Goal: Transaction & Acquisition: Purchase product/service

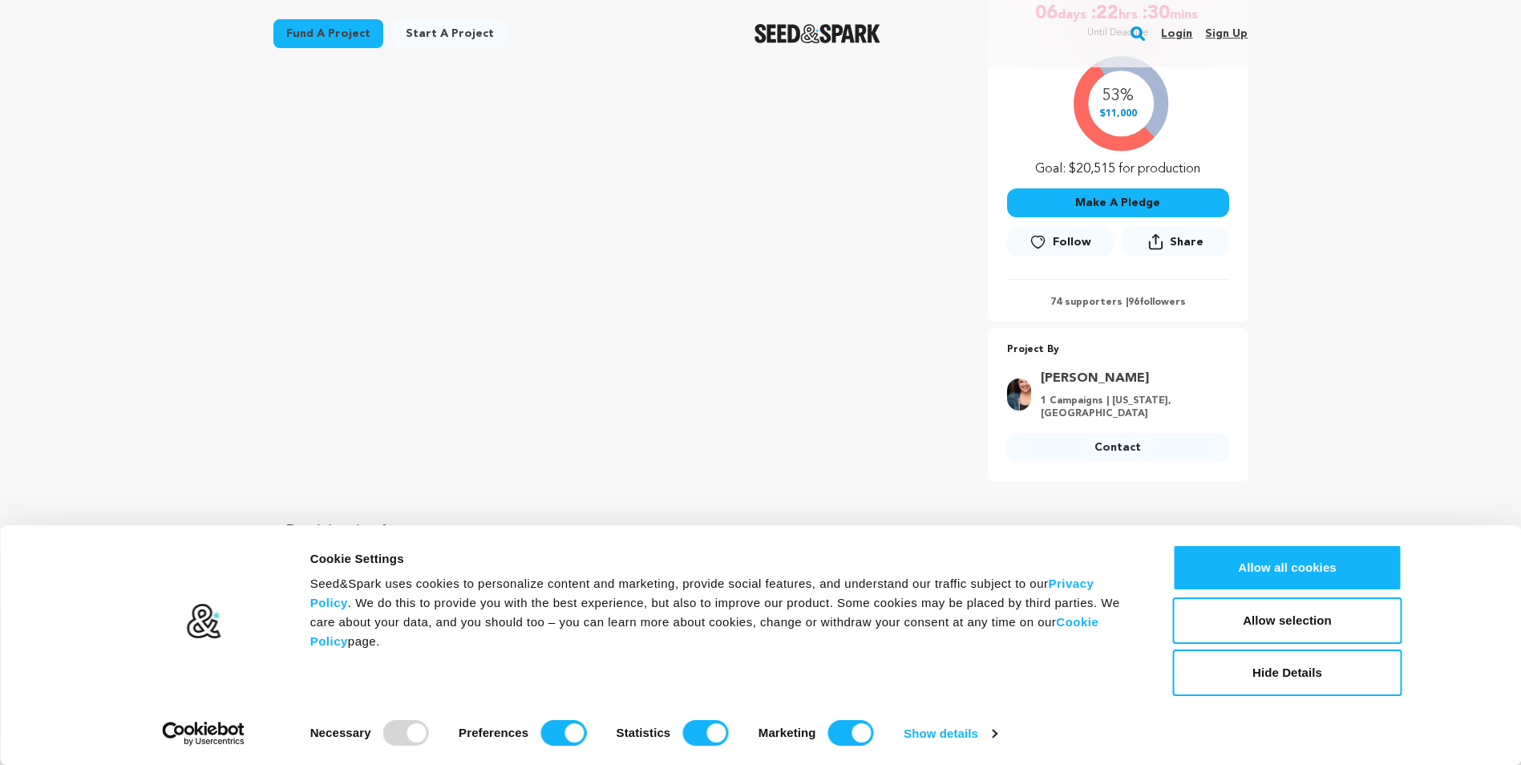
scroll to position [395, 0]
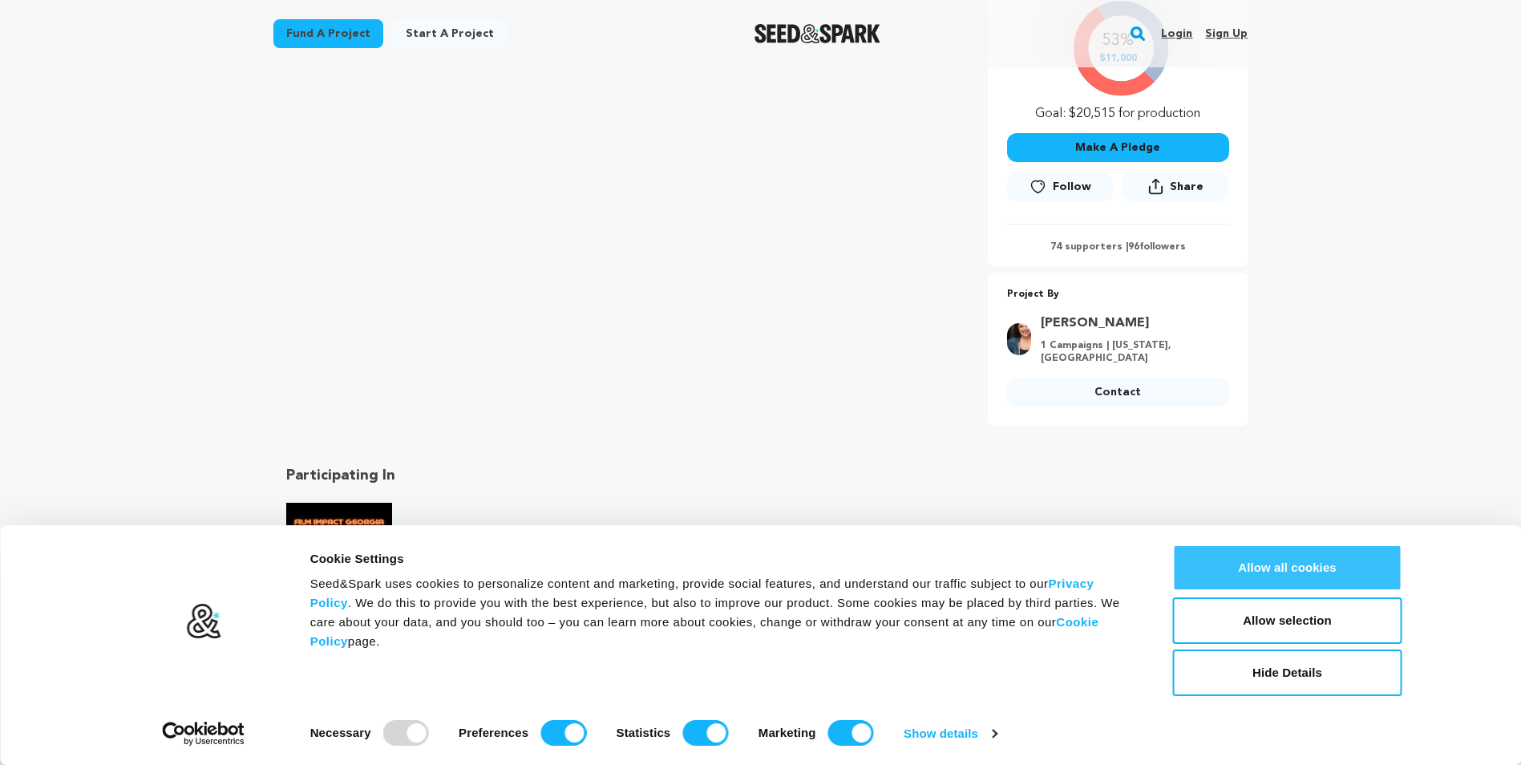
click at [1280, 570] on button "Allow all cookies" at bounding box center [1287, 568] width 229 height 47
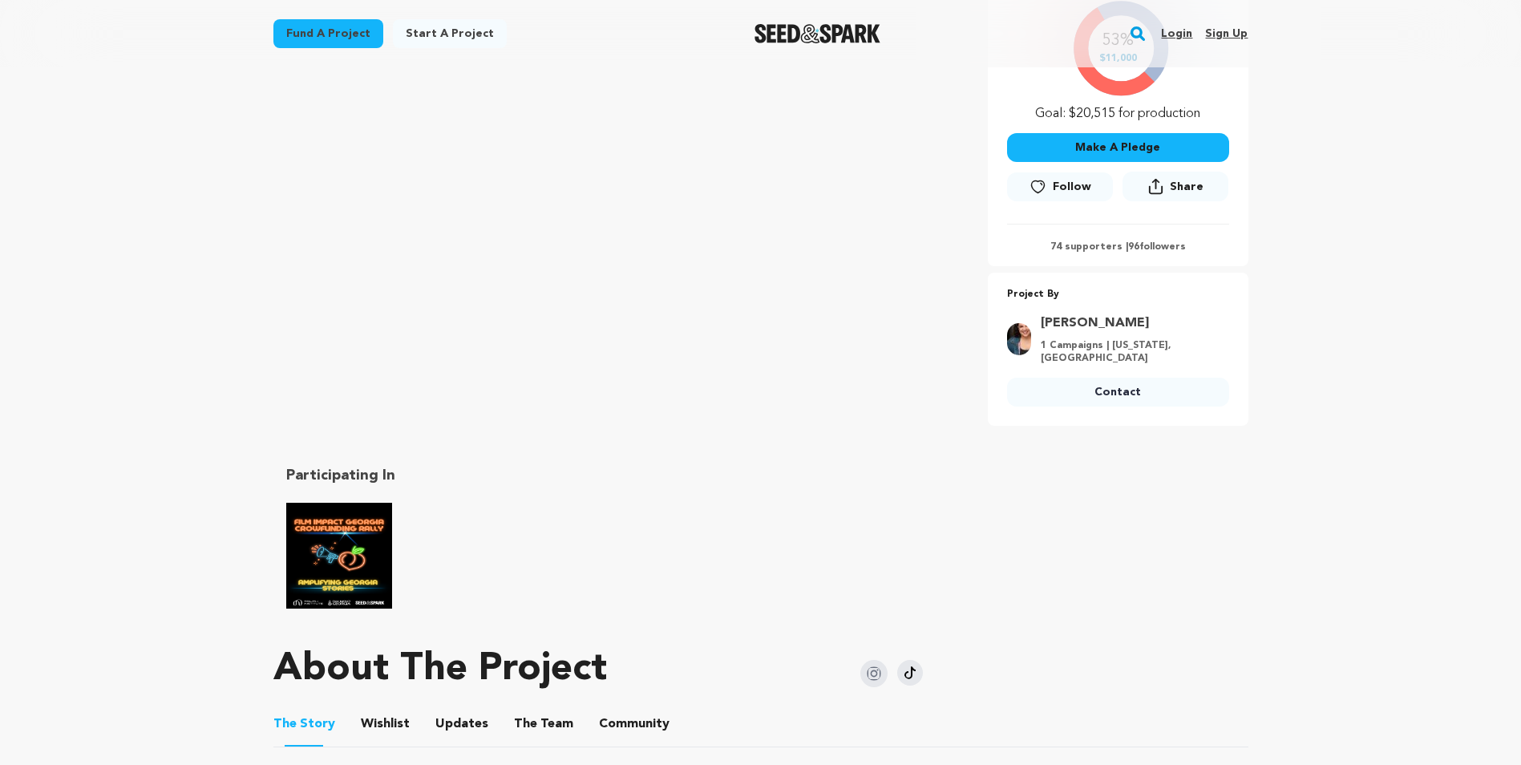
scroll to position [314, 0]
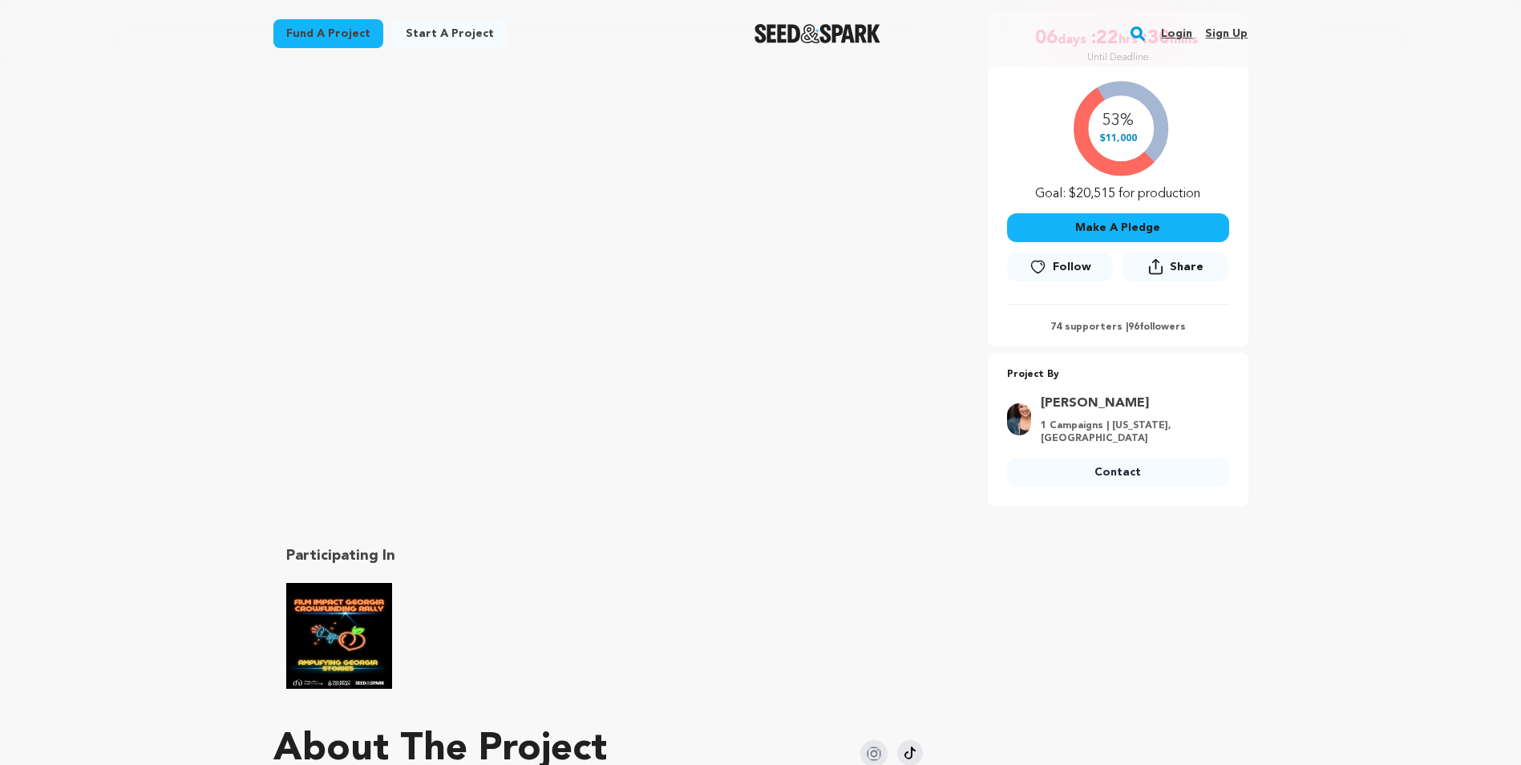
click at [1112, 225] on button "Make A Pledge" at bounding box center [1118, 227] width 222 height 29
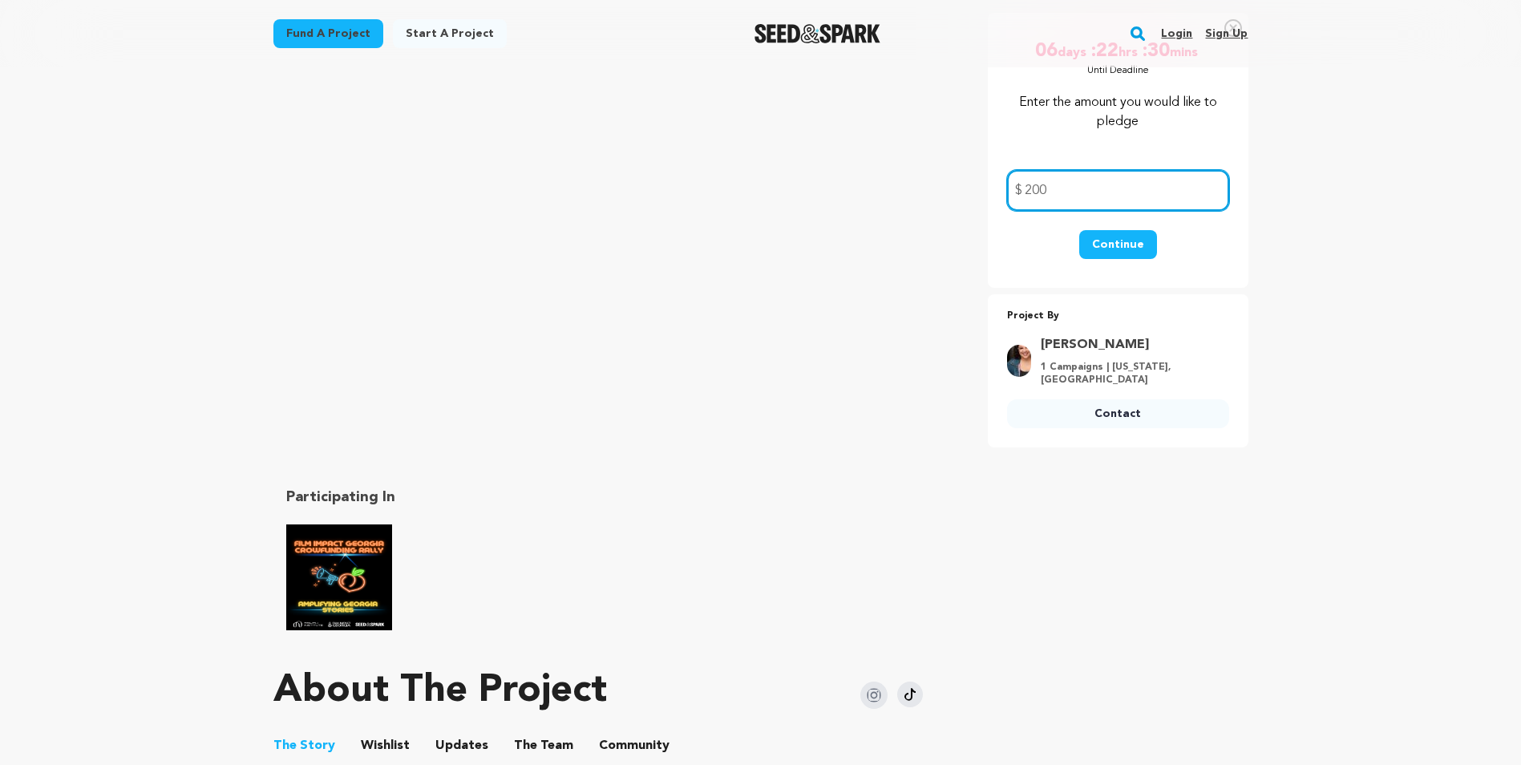
type input "200"
click at [1119, 246] on button "Continue" at bounding box center [1118, 244] width 78 height 29
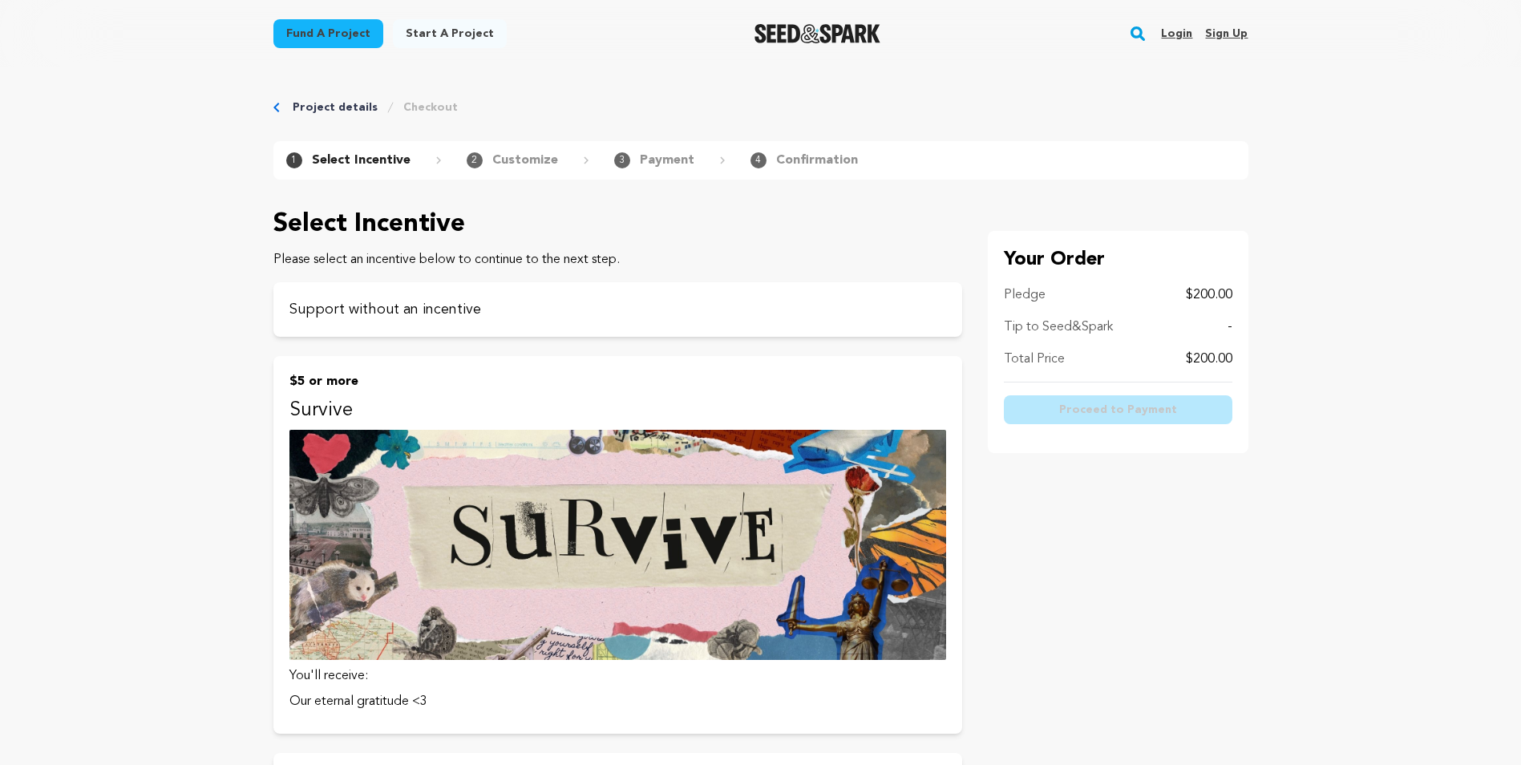
click at [1178, 30] on link "Login" at bounding box center [1176, 34] width 31 height 26
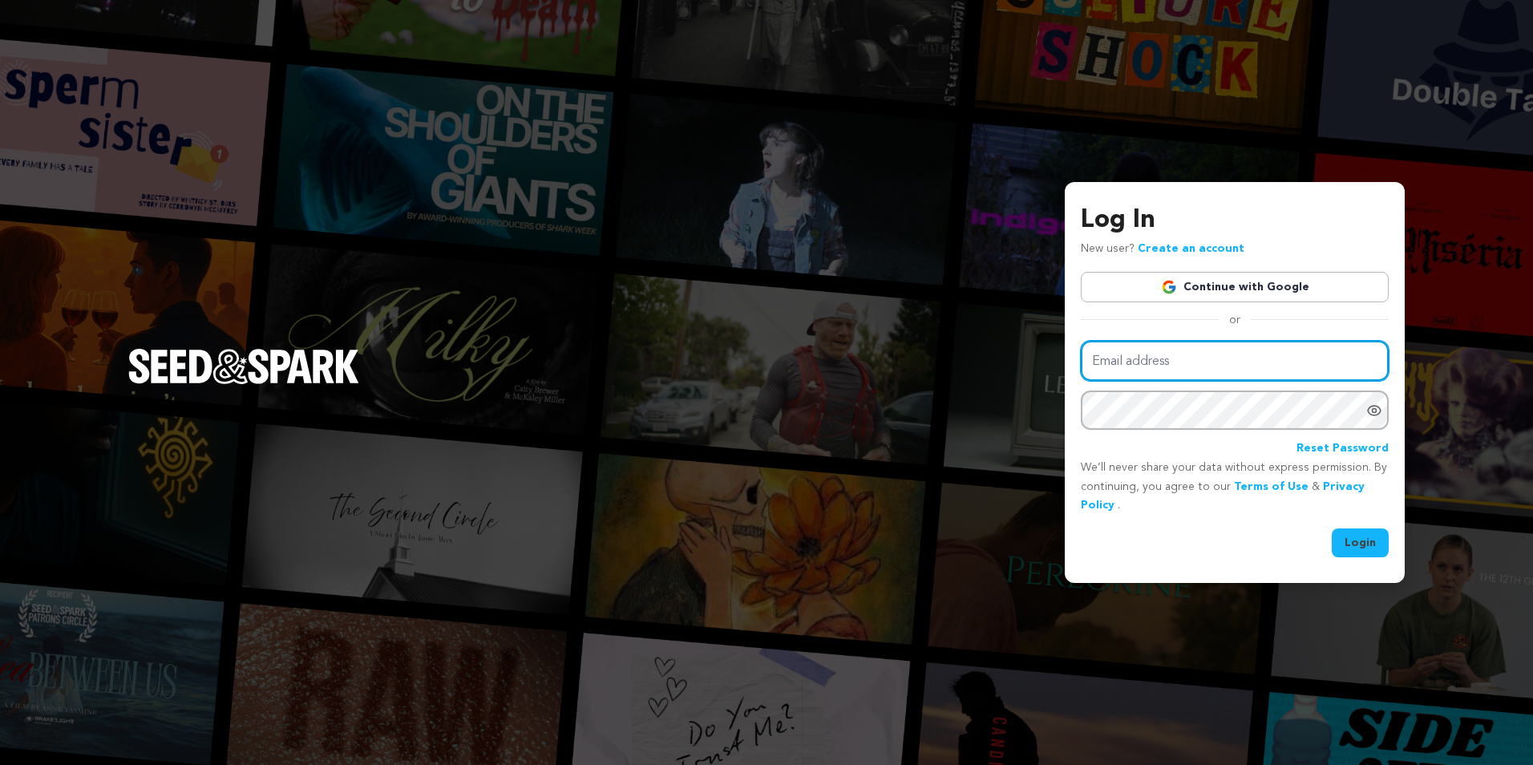
click at [1208, 367] on input "Email address" at bounding box center [1235, 361] width 308 height 41
type input "[EMAIL_ADDRESS][DOMAIN_NAME]"
click at [1185, 247] on link "Create an account" at bounding box center [1191, 248] width 107 height 11
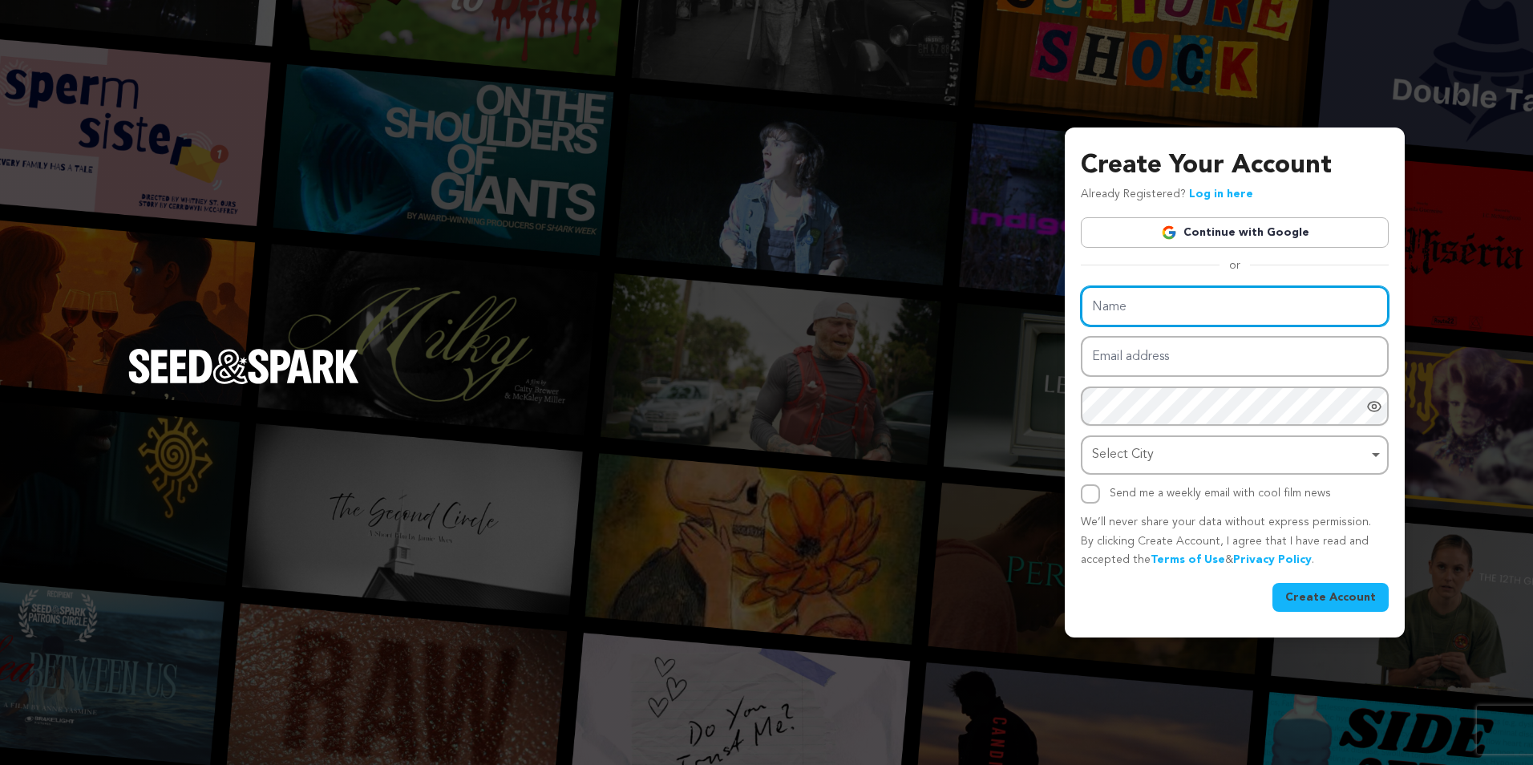
click at [1202, 313] on input "Name" at bounding box center [1235, 306] width 308 height 41
type input "JEFFREY ALLEN REDMON"
type input "jredmon@redmonlaw.com"
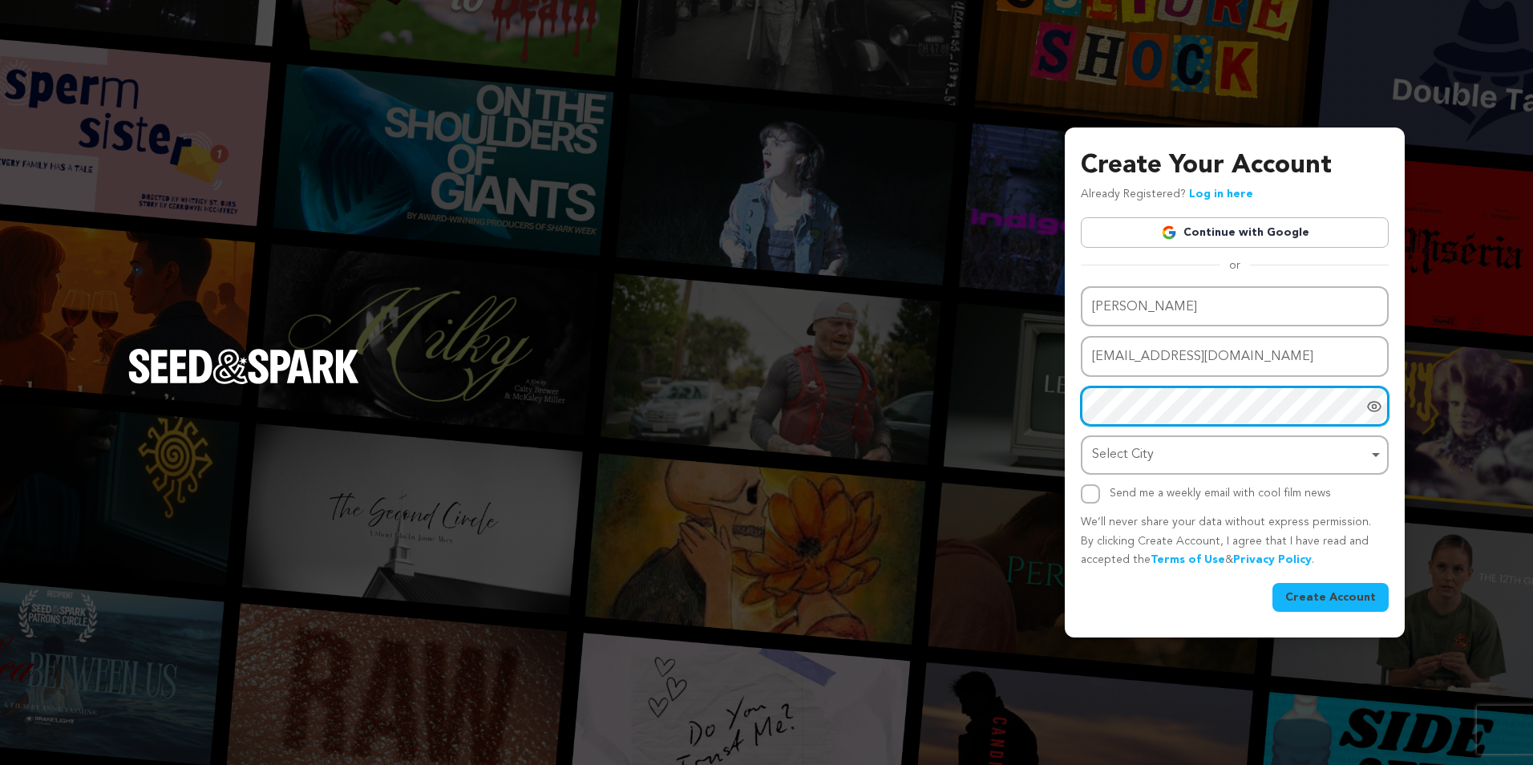
click at [1379, 451] on div "Select City Remove item" at bounding box center [1235, 455] width 292 height 30
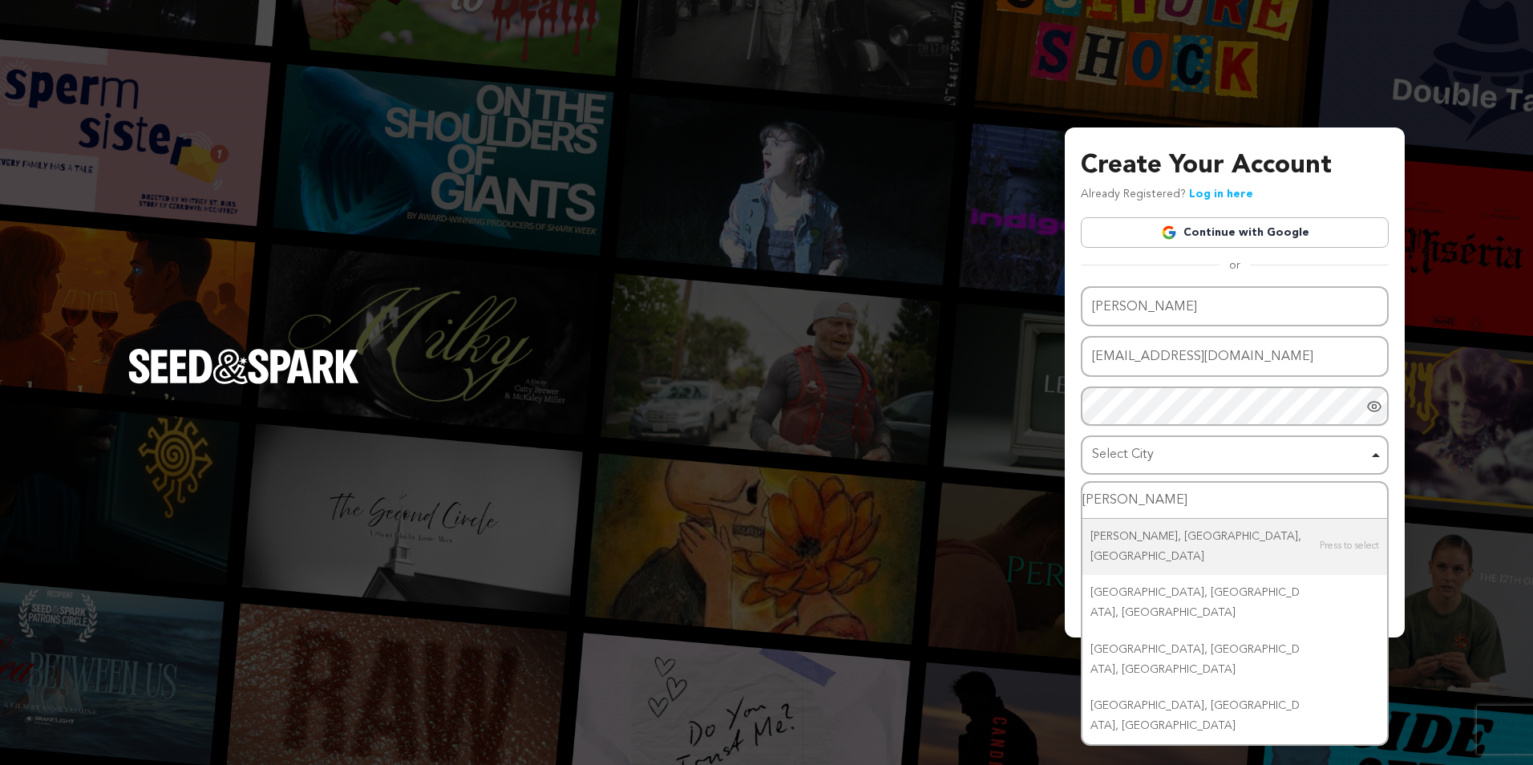
type input "Roberts WI"
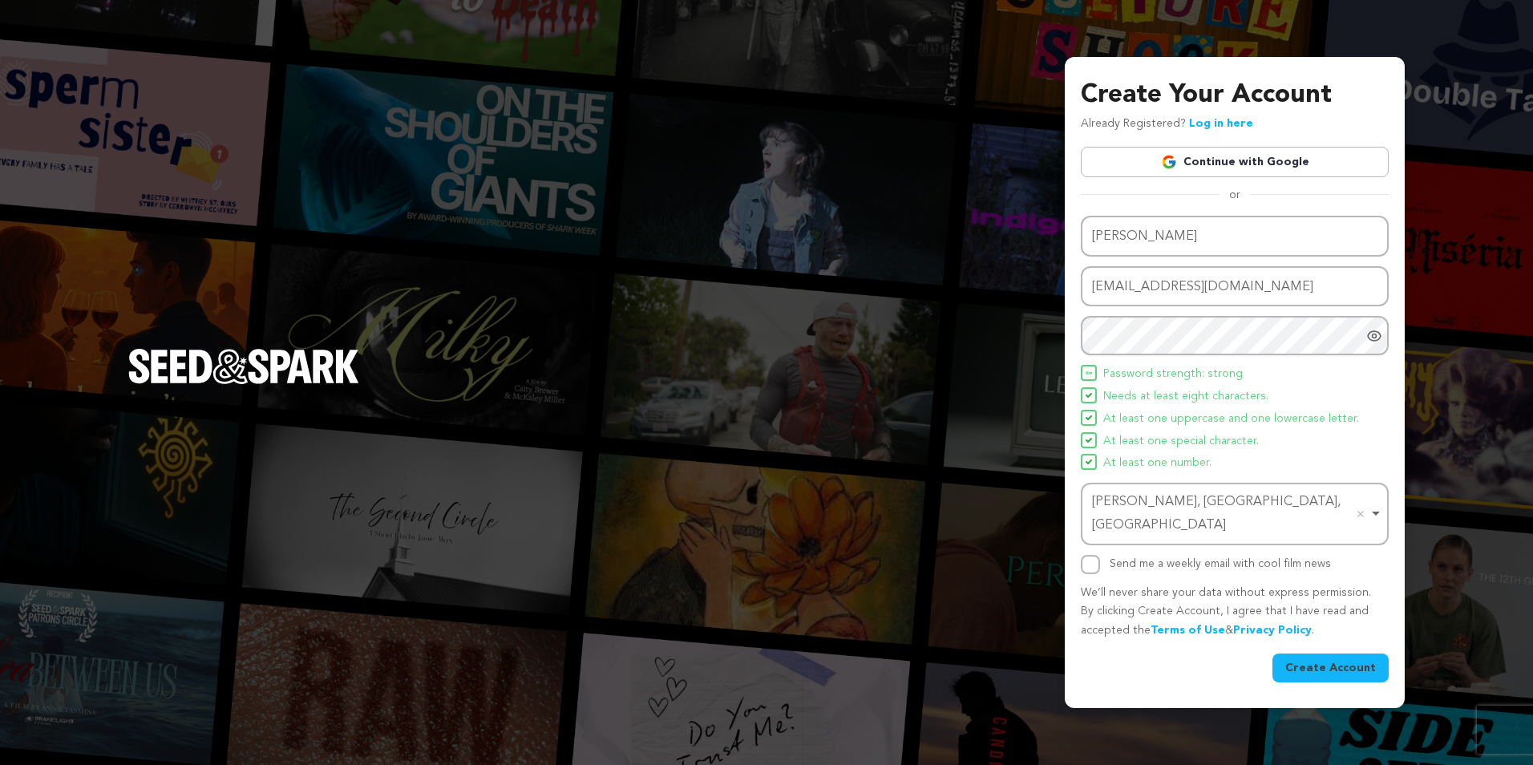
click at [1353, 655] on button "Create Account" at bounding box center [1331, 668] width 116 height 29
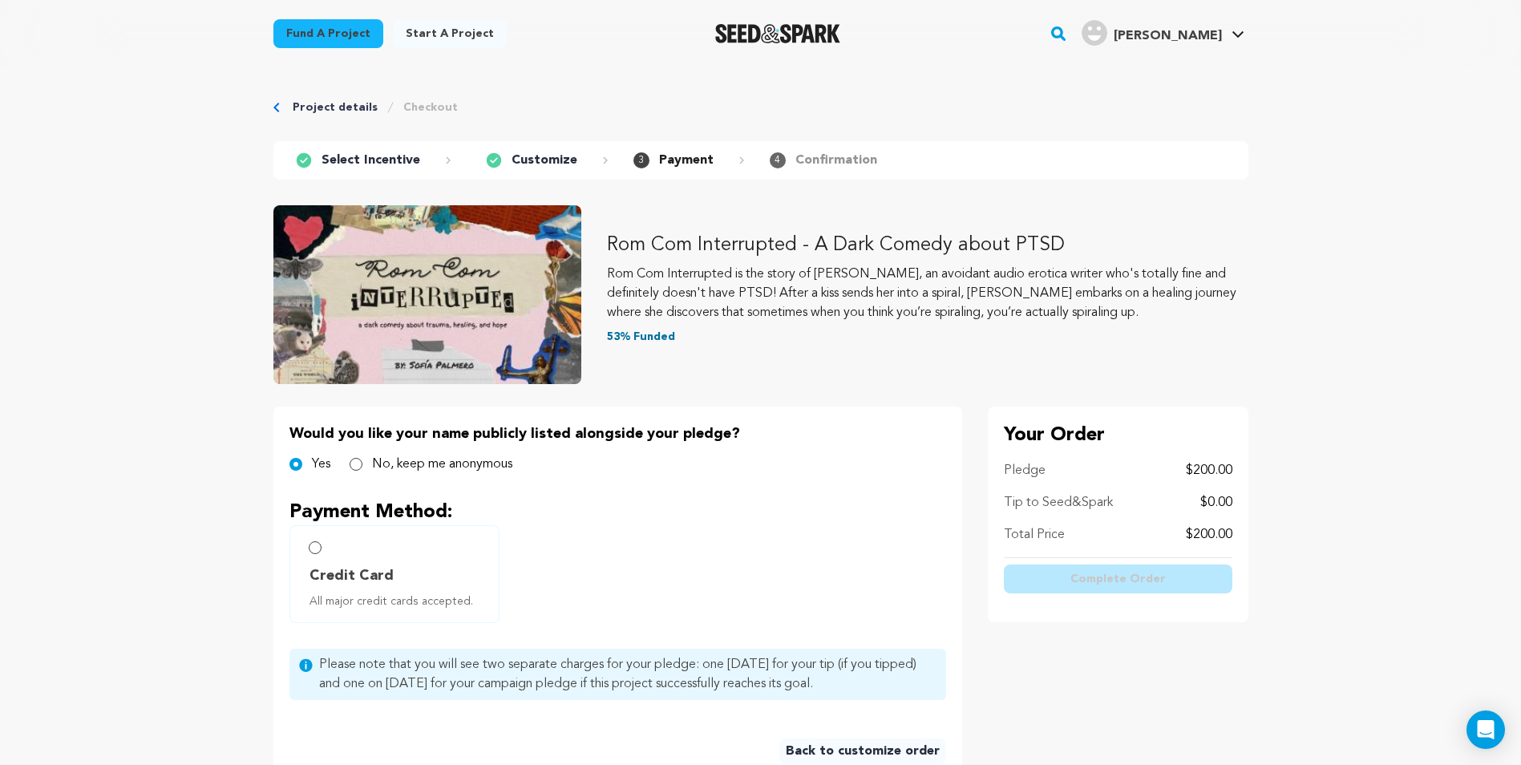
click at [1354, 493] on main "Fund a project Start a project Search" at bounding box center [760, 602] width 1521 height 1205
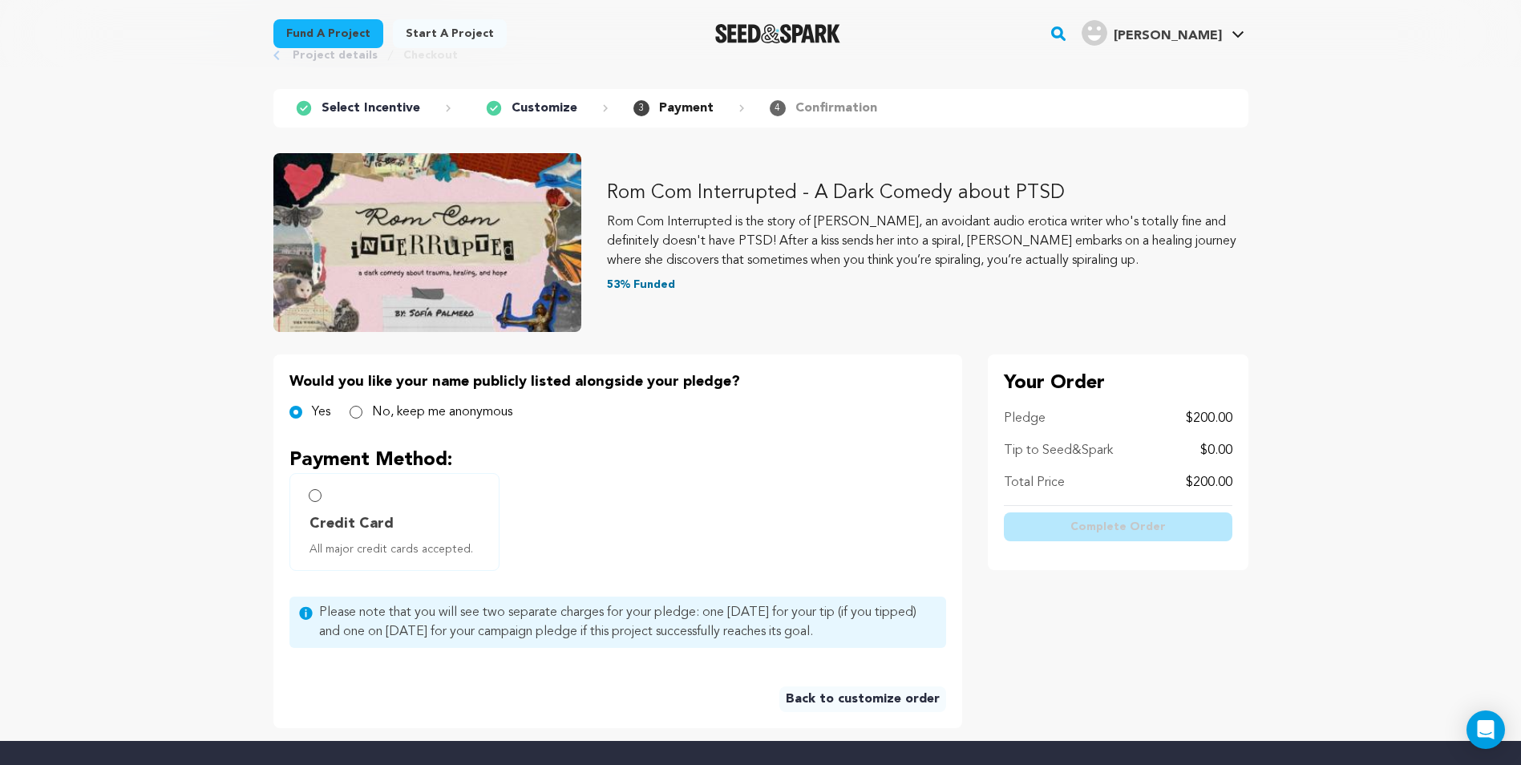
scroll to position [80, 0]
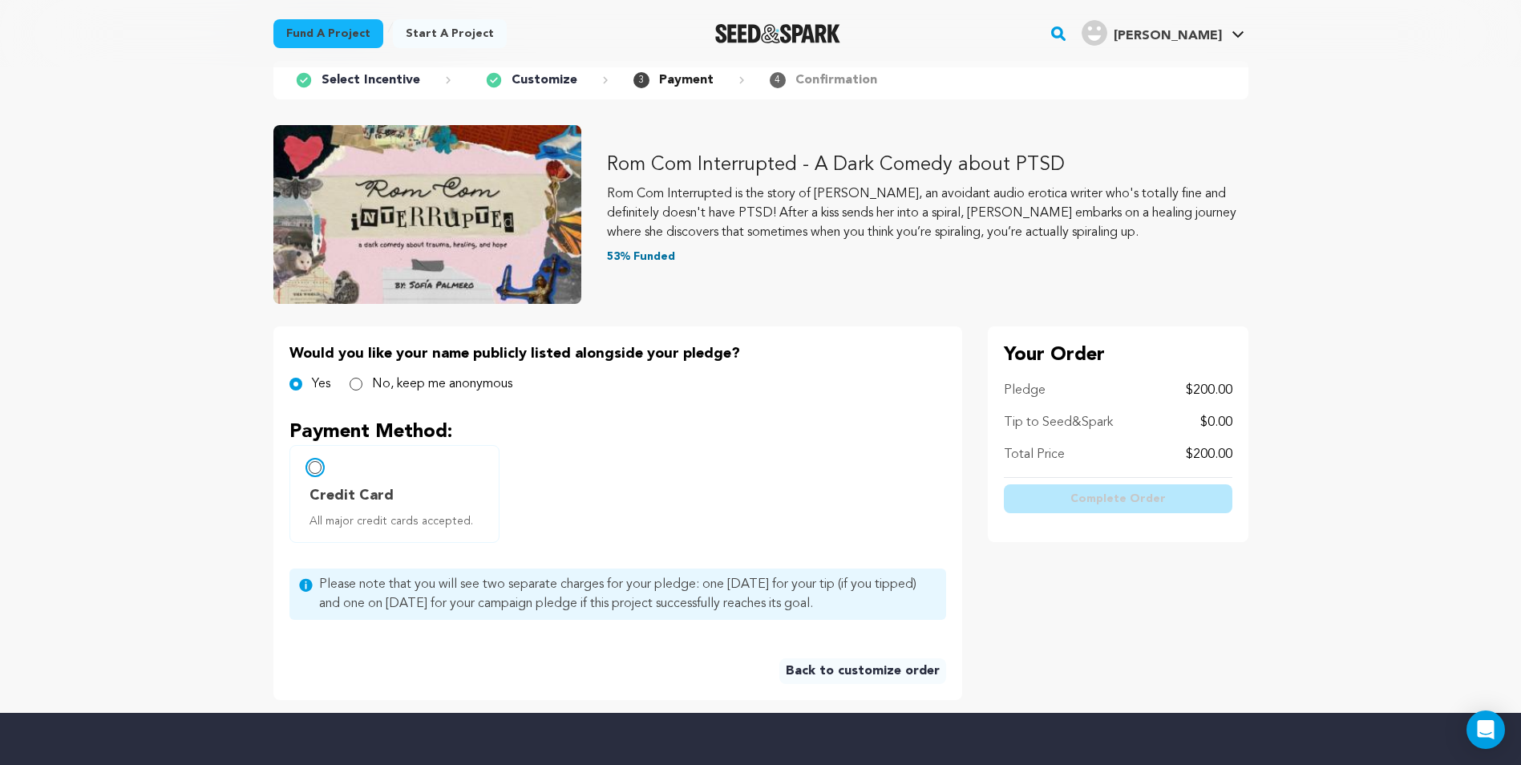
click at [316, 470] on input "Credit Card All major credit cards accepted." at bounding box center [315, 467] width 13 height 13
radio input "false"
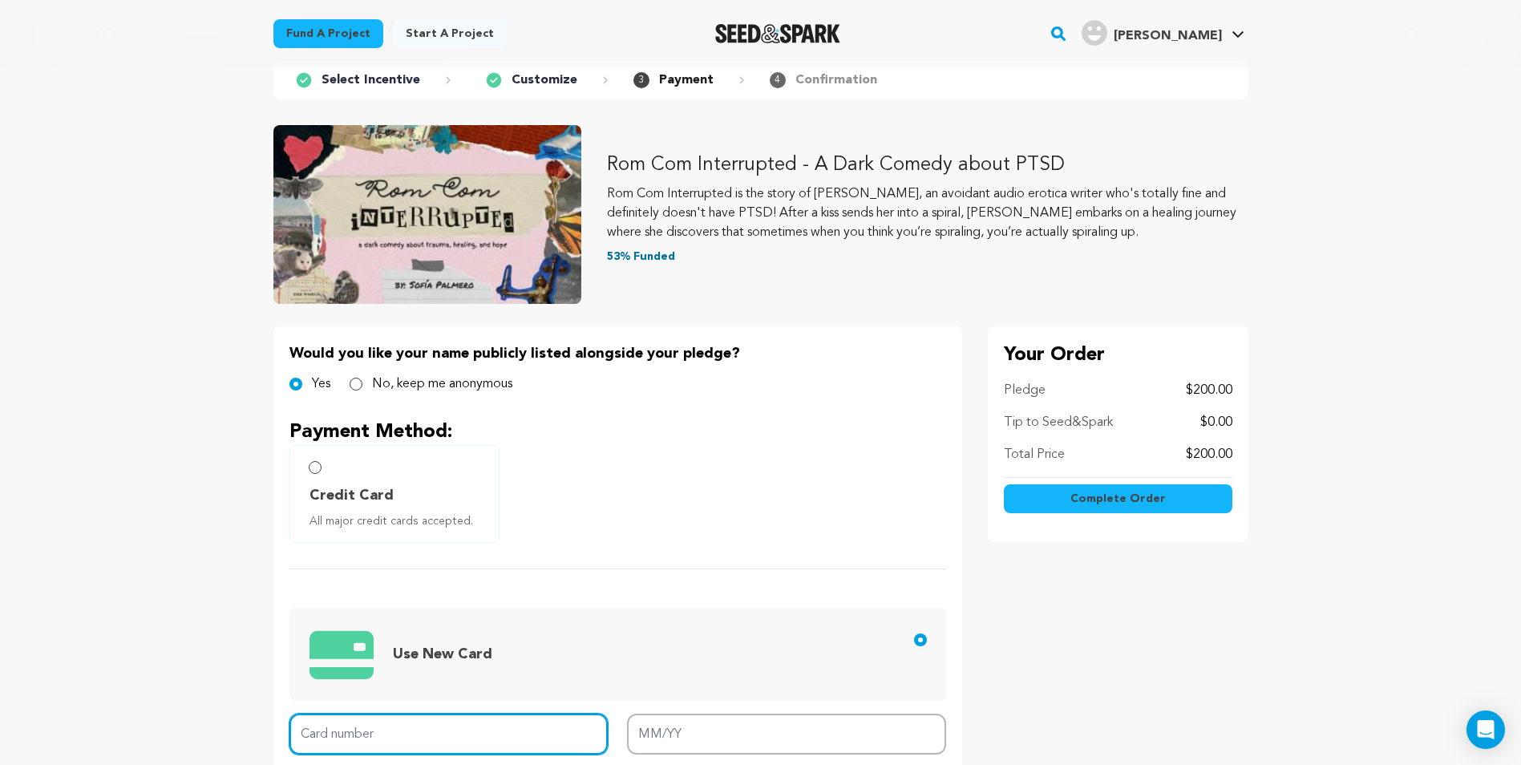
click at [487, 722] on input "Card number" at bounding box center [449, 734] width 319 height 41
type input "54023"
type input "3792 9181 9862 002"
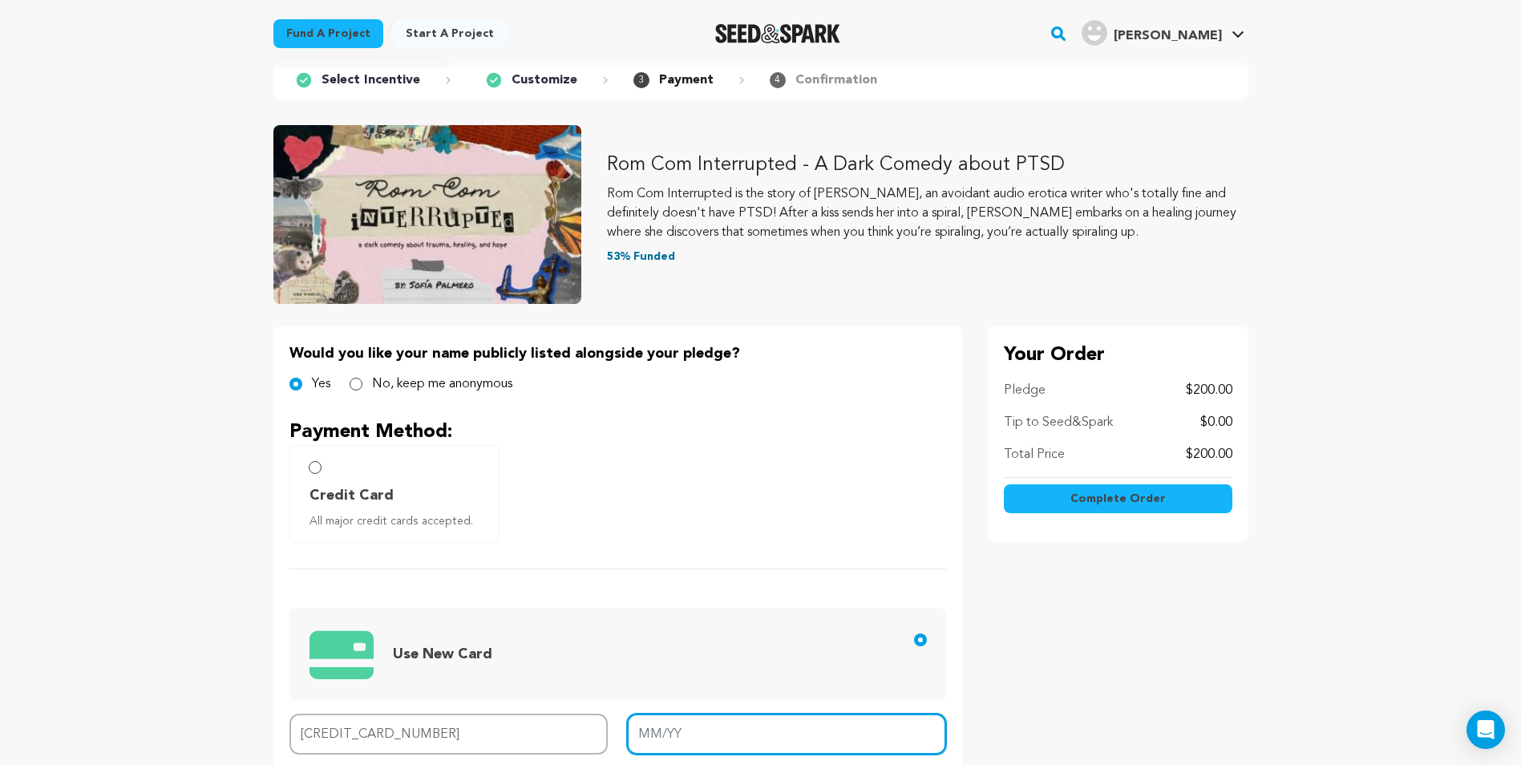
type input "07/27"
type input "0956"
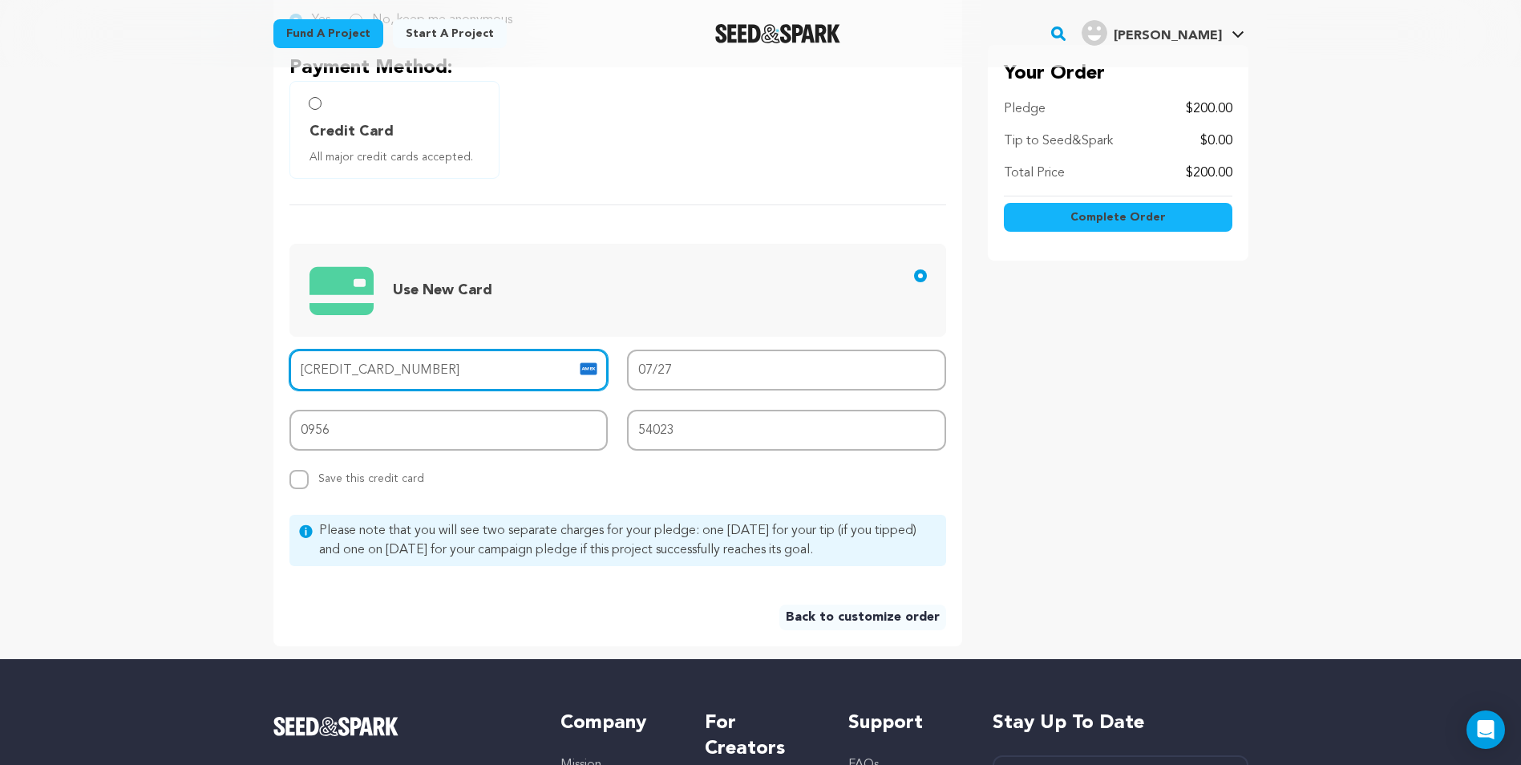
scroll to position [449, 0]
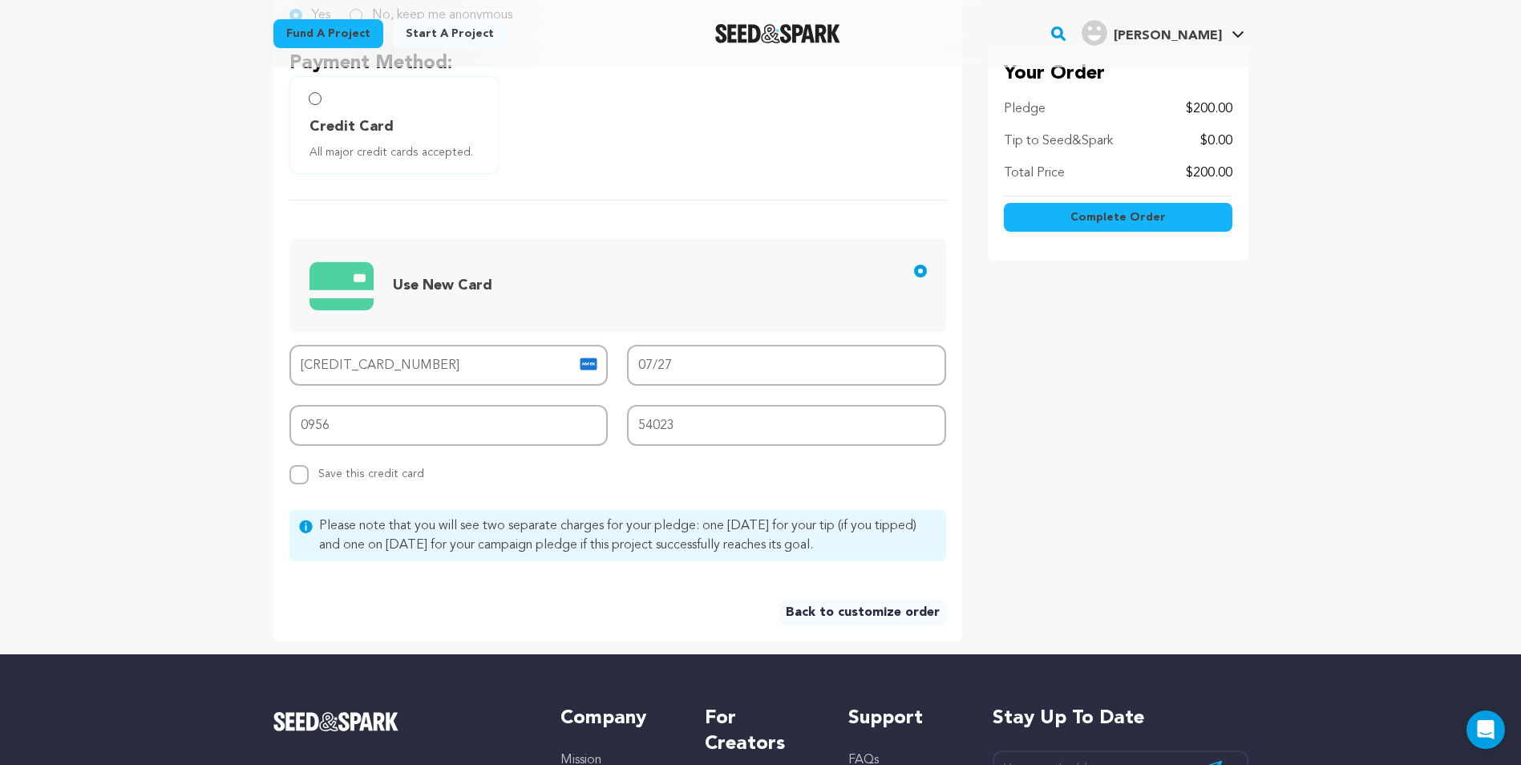
click at [1141, 212] on span "Complete Order" at bounding box center [1118, 217] width 95 height 16
